Goal: Transaction & Acquisition: Purchase product/service

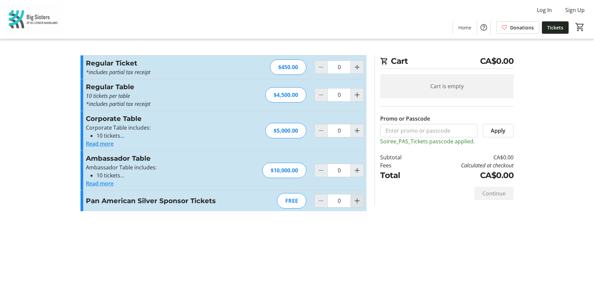
click at [354, 200] on mat-icon "Increment by one" at bounding box center [357, 201] width 8 height 8
click at [355, 199] on mat-icon "Increment by one" at bounding box center [357, 201] width 8 height 8
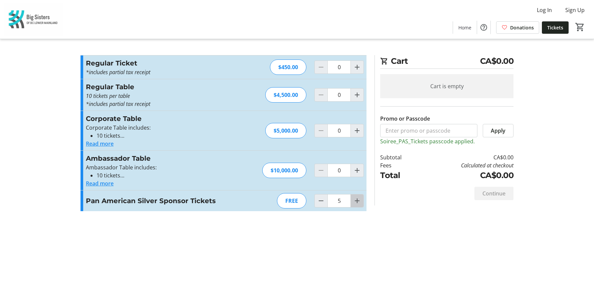
click at [355, 199] on mat-icon "Increment by one" at bounding box center [357, 201] width 8 height 8
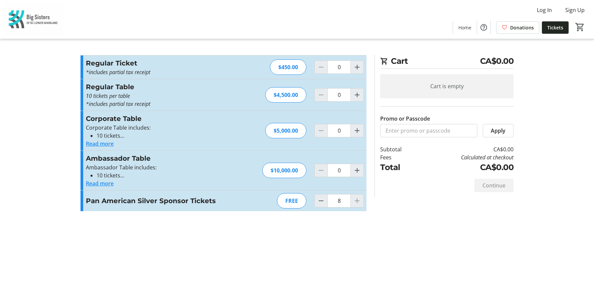
click at [355, 199] on div at bounding box center [356, 200] width 13 height 13
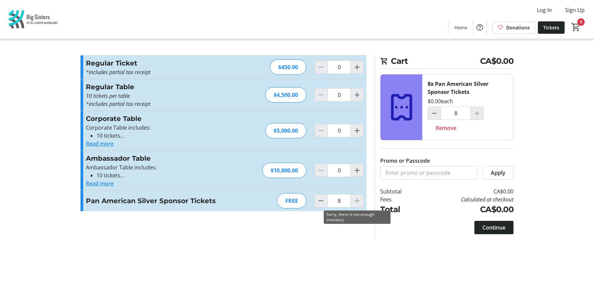
click at [357, 200] on div at bounding box center [356, 200] width 13 height 13
click at [323, 201] on mat-icon "Decrement by one" at bounding box center [321, 201] width 8 height 8
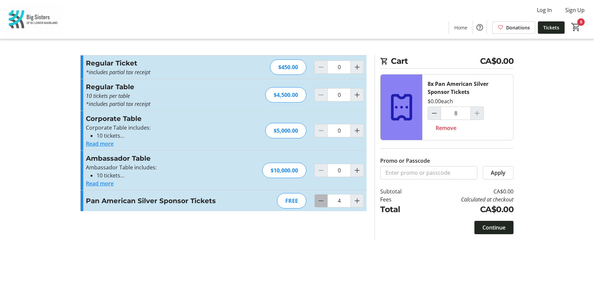
click at [323, 201] on mat-icon "Decrement by one" at bounding box center [321, 201] width 8 height 8
type input "0"
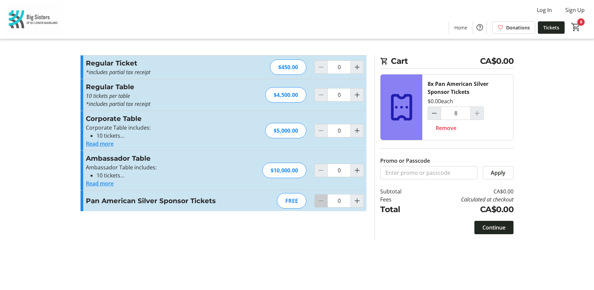
click at [323, 201] on div at bounding box center [320, 200] width 13 height 13
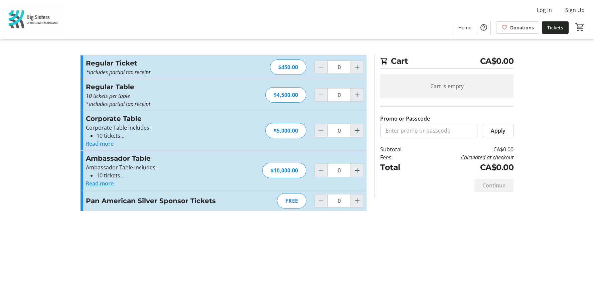
drag, startPoint x: 63, startPoint y: 107, endPoint x: 65, endPoint y: 104, distance: 3.5
click at [63, 107] on tr-checkout-feature-upsell-ui "Cart CA$0.00 Cart is empty Promo or Passcode Apply Subtotal CA$0.00 Fees Calcul…" at bounding box center [297, 145] width 594 height 290
